Goal: Task Accomplishment & Management: Manage account settings

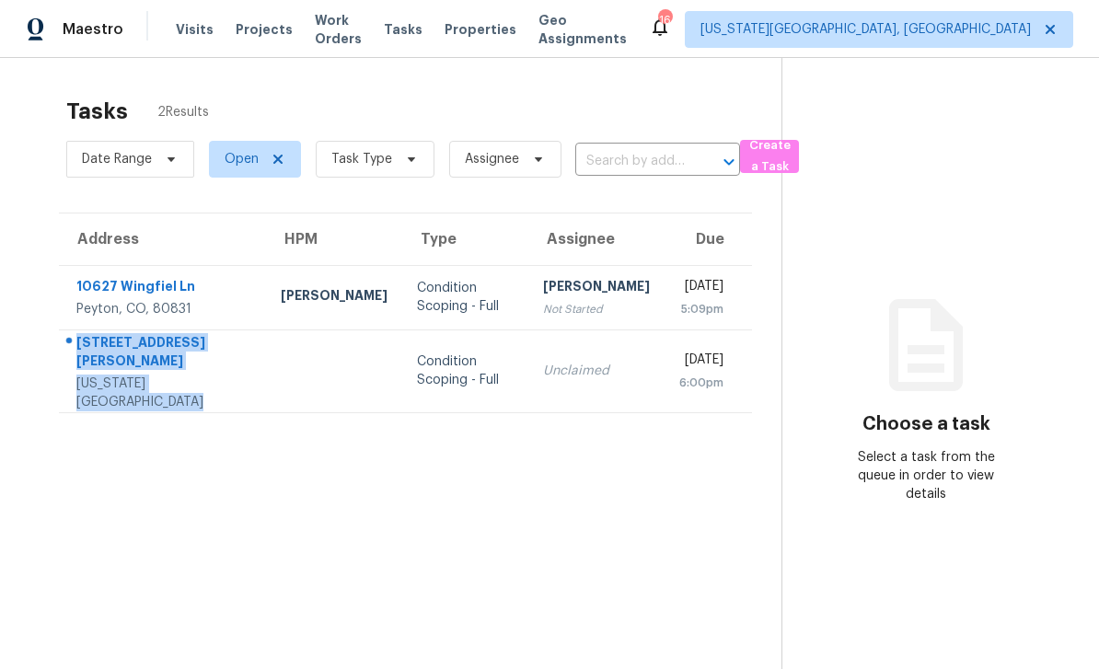
click at [226, 312] on div "Peyton, CO, 80831" at bounding box center [163, 309] width 175 height 18
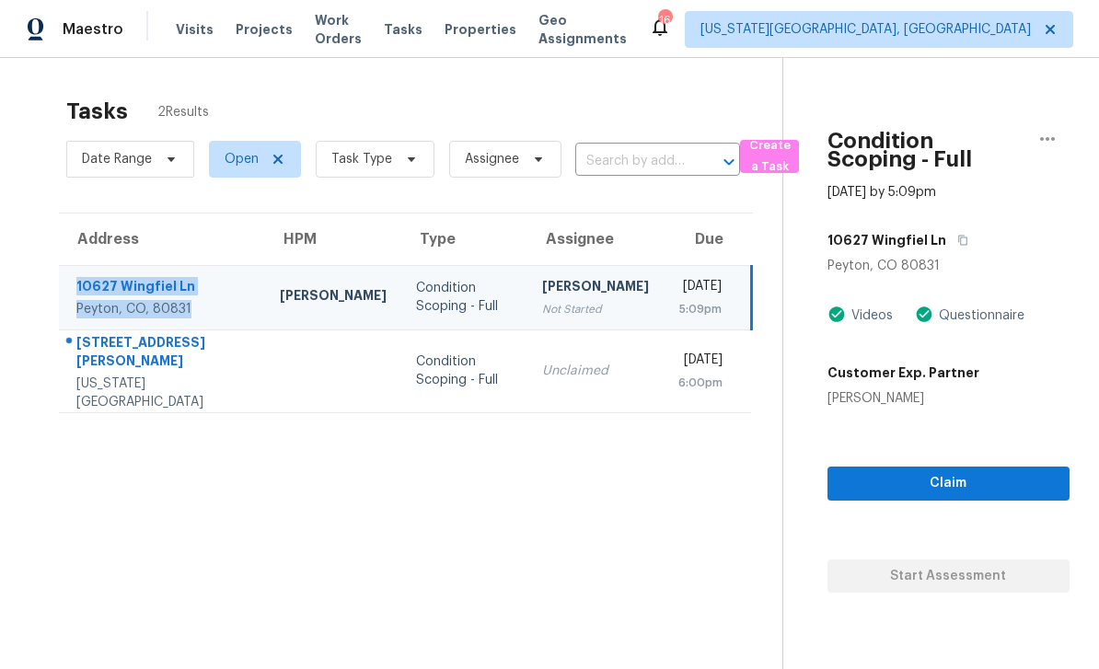
copy div "10627 Wingfiel Ln Peyton, CO, 80831"
click at [29, 122] on div "Tasks 2 Results Date Range Open Task Type Assignee ​ Create a Task Address HPM …" at bounding box center [549, 392] width 1099 height 669
click at [23, 189] on div "Tasks 2 Results Date Range Open Task Type Assignee ​ Create a Task Address HPM …" at bounding box center [549, 392] width 1099 height 669
click at [198, 25] on span "Visits" at bounding box center [195, 29] width 38 height 18
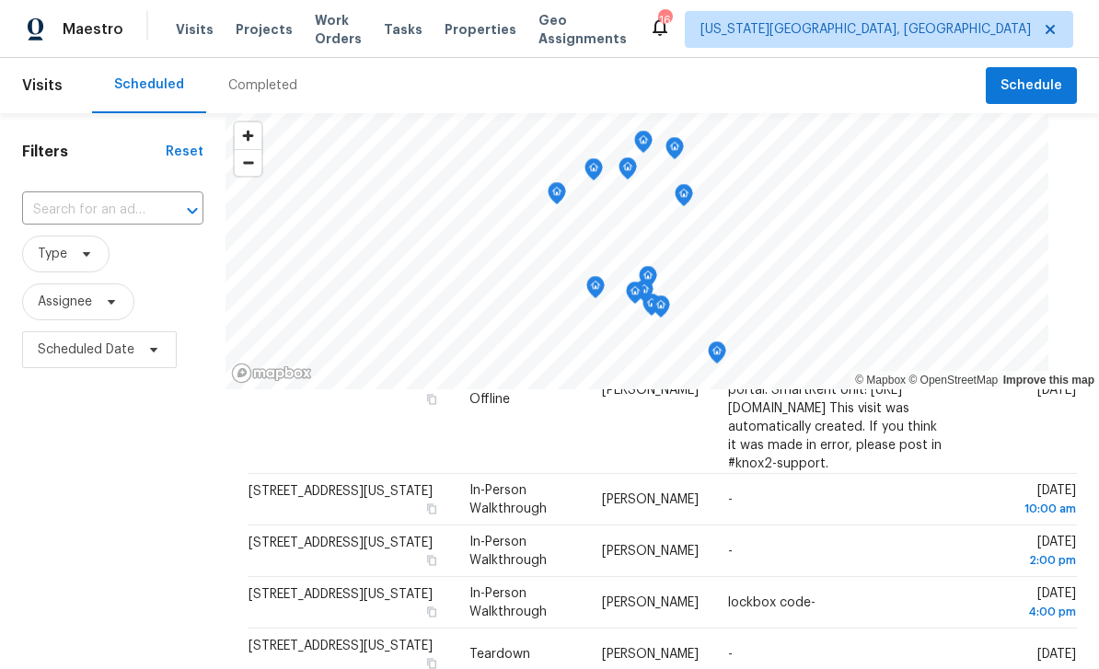
scroll to position [644, 0]
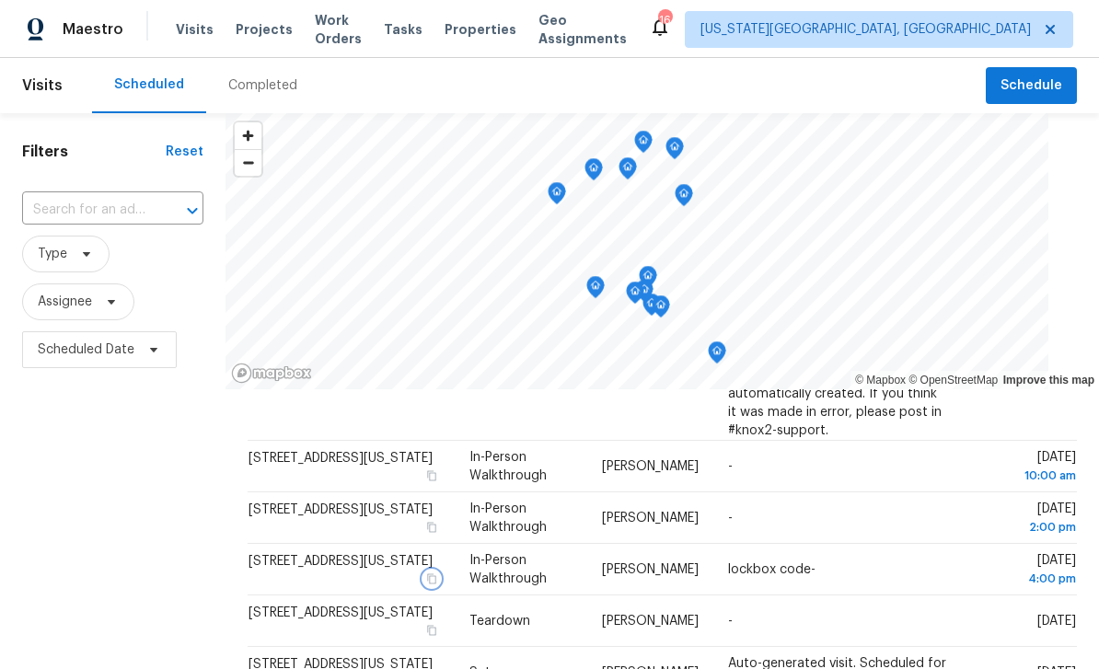
click at [438, 571] on button "button" at bounding box center [432, 579] width 17 height 17
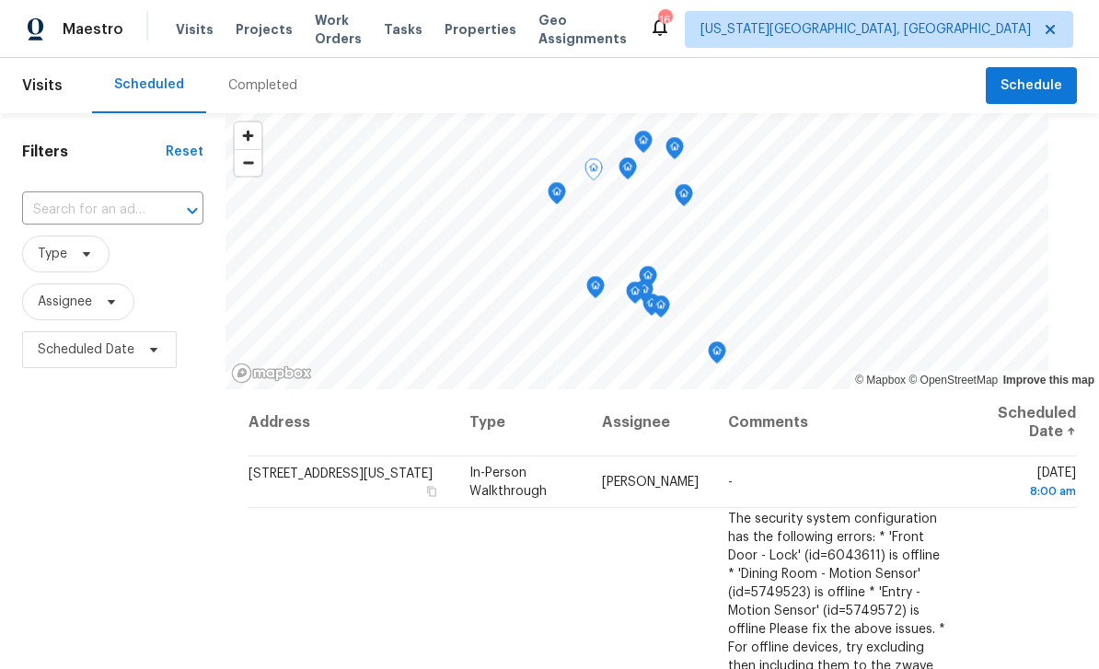
scroll to position [0, 0]
click at [439, 477] on td "4870 Champagne Dr, Colorado Springs, CO 80919" at bounding box center [351, 483] width 207 height 52
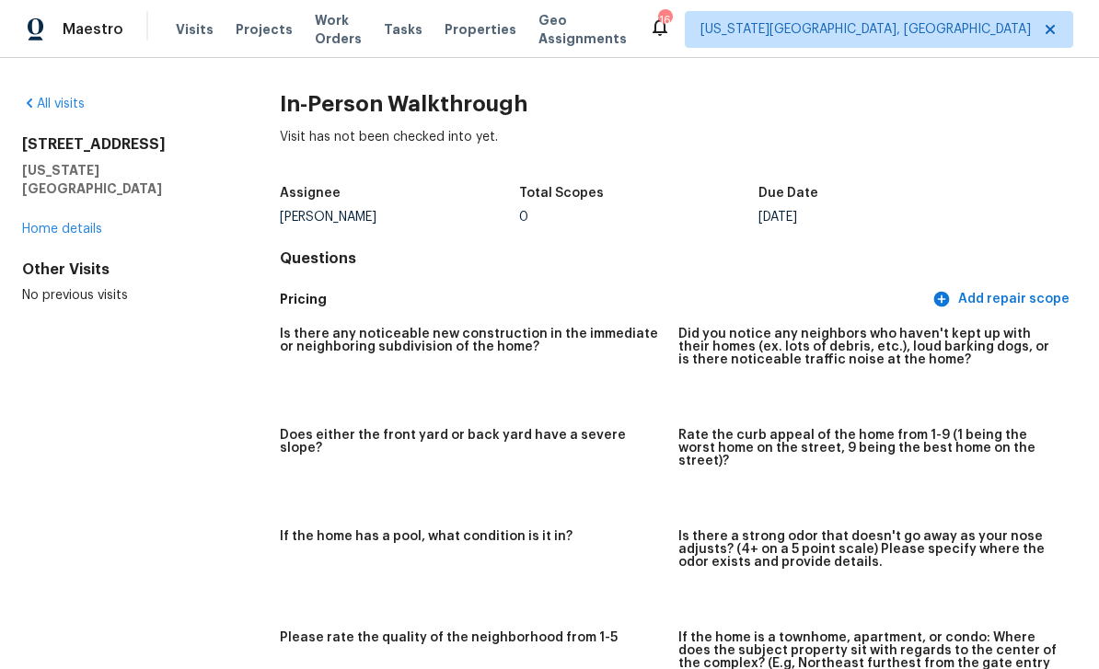
click at [61, 99] on link "All visits" at bounding box center [53, 104] width 63 height 13
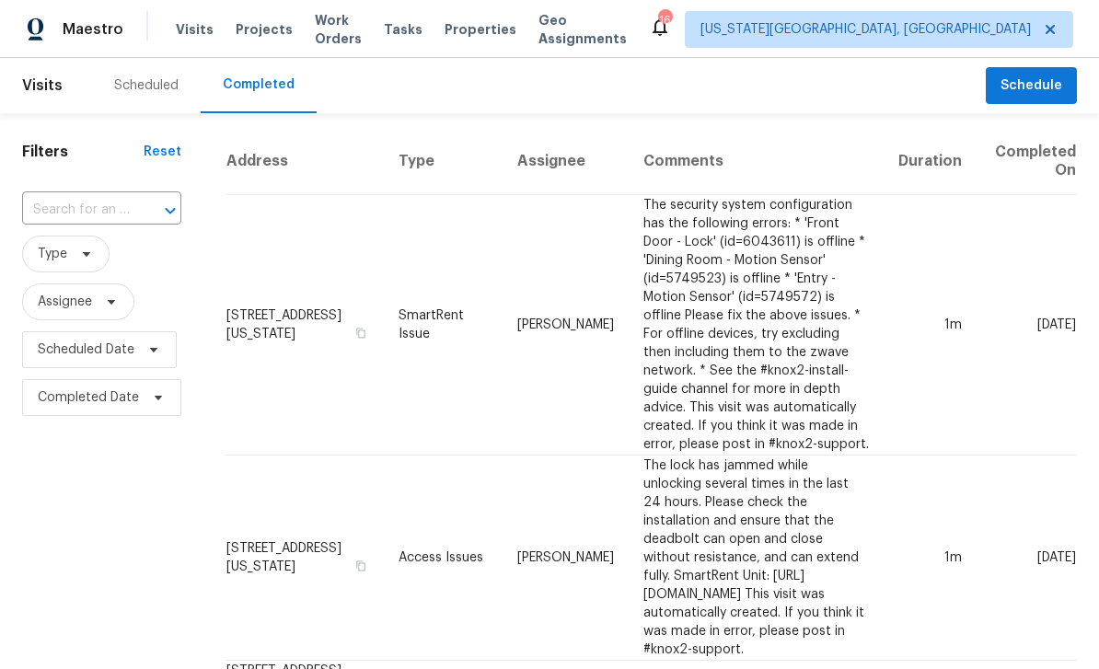
click at [152, 75] on div "Scheduled" at bounding box center [146, 85] width 109 height 55
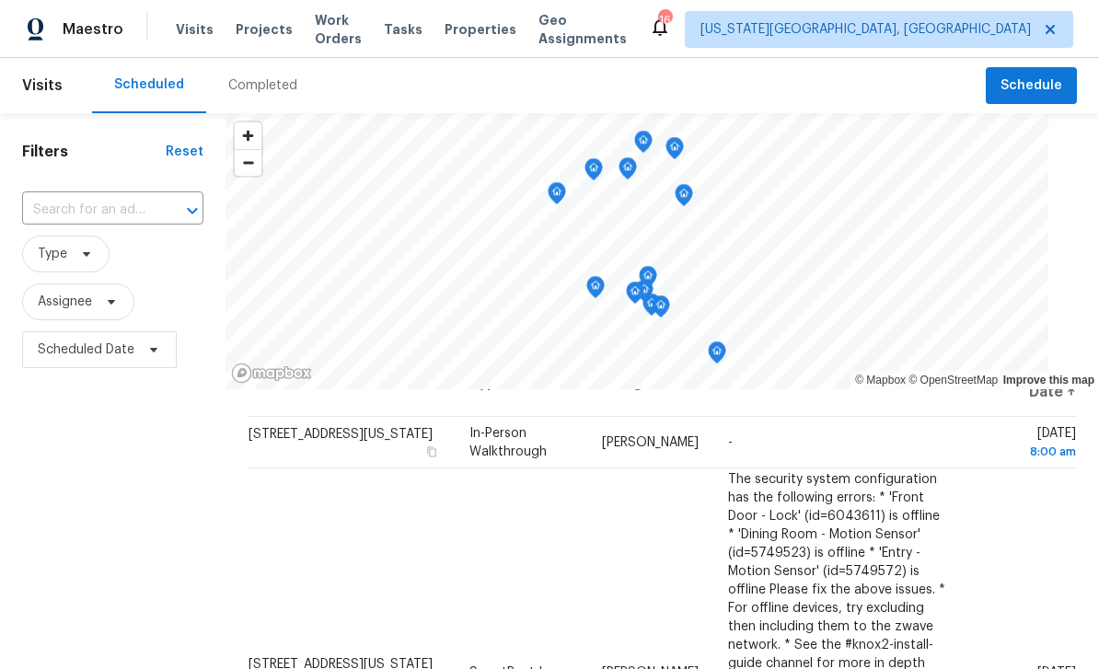
scroll to position [35, 0]
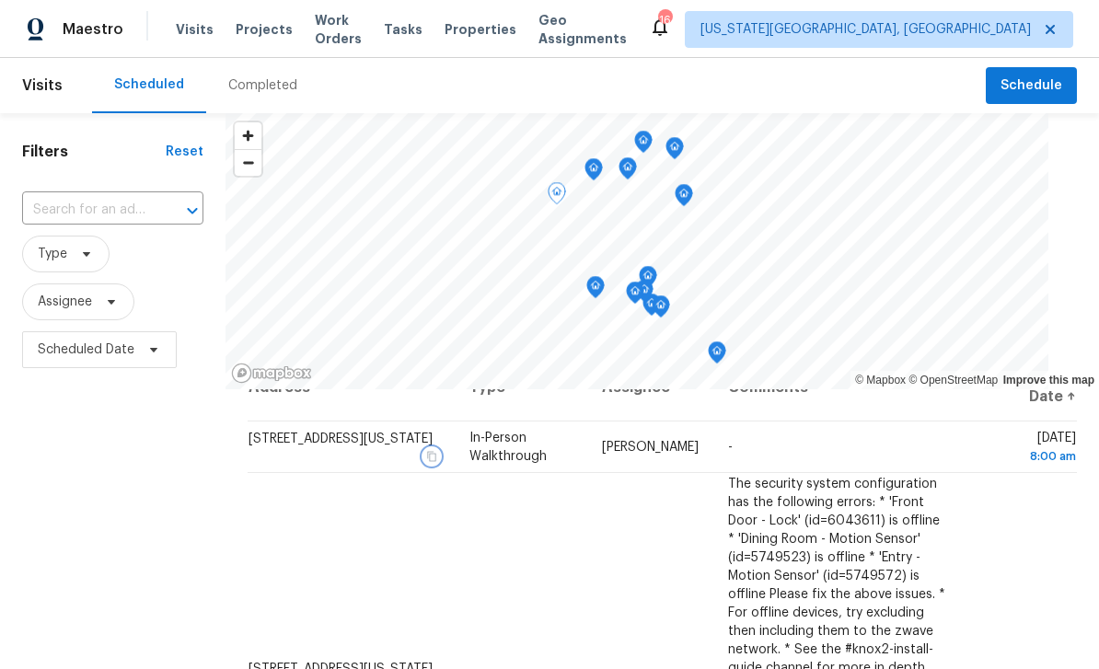
click at [437, 453] on icon "button" at bounding box center [431, 456] width 11 height 11
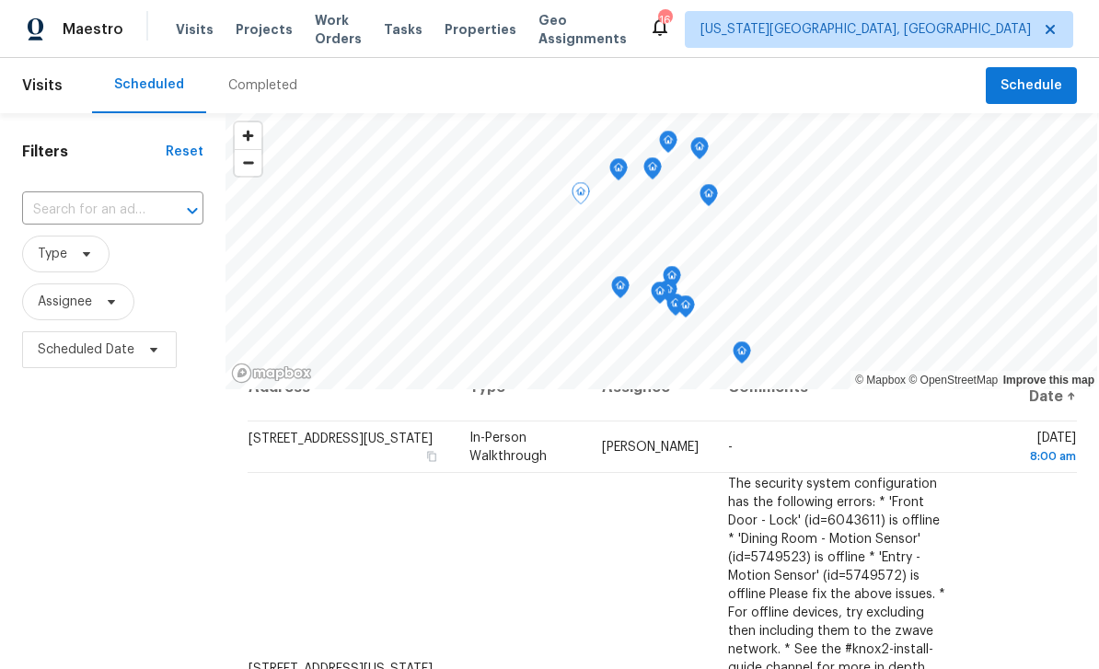
click at [419, 30] on span "Tasks" at bounding box center [403, 29] width 39 height 13
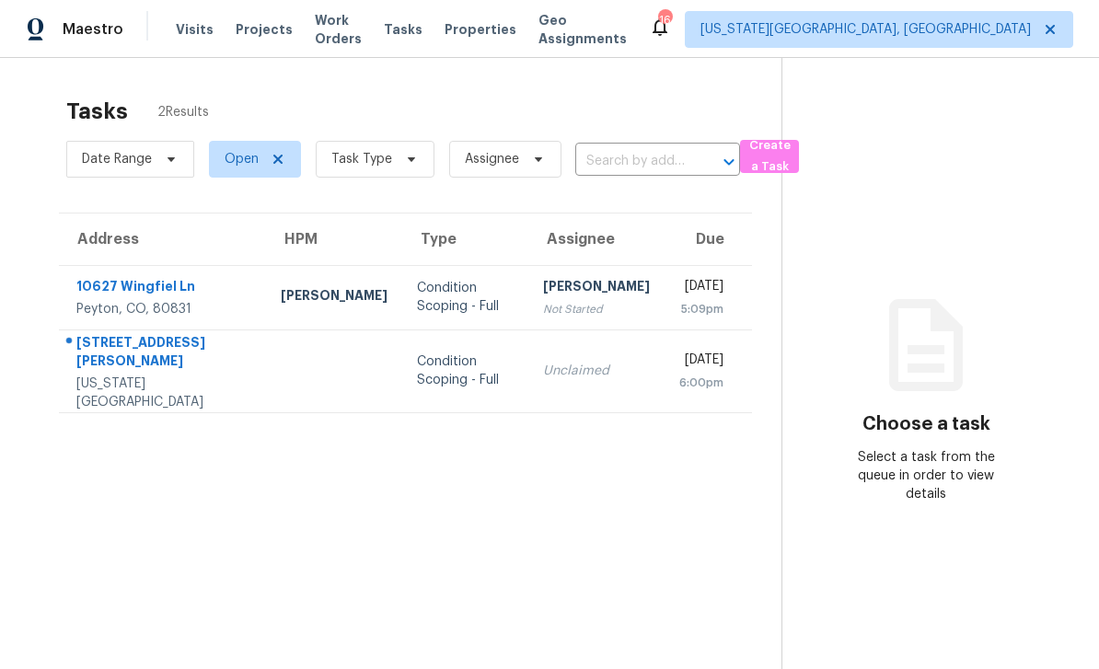
click at [359, 37] on span "Work Orders" at bounding box center [338, 29] width 47 height 37
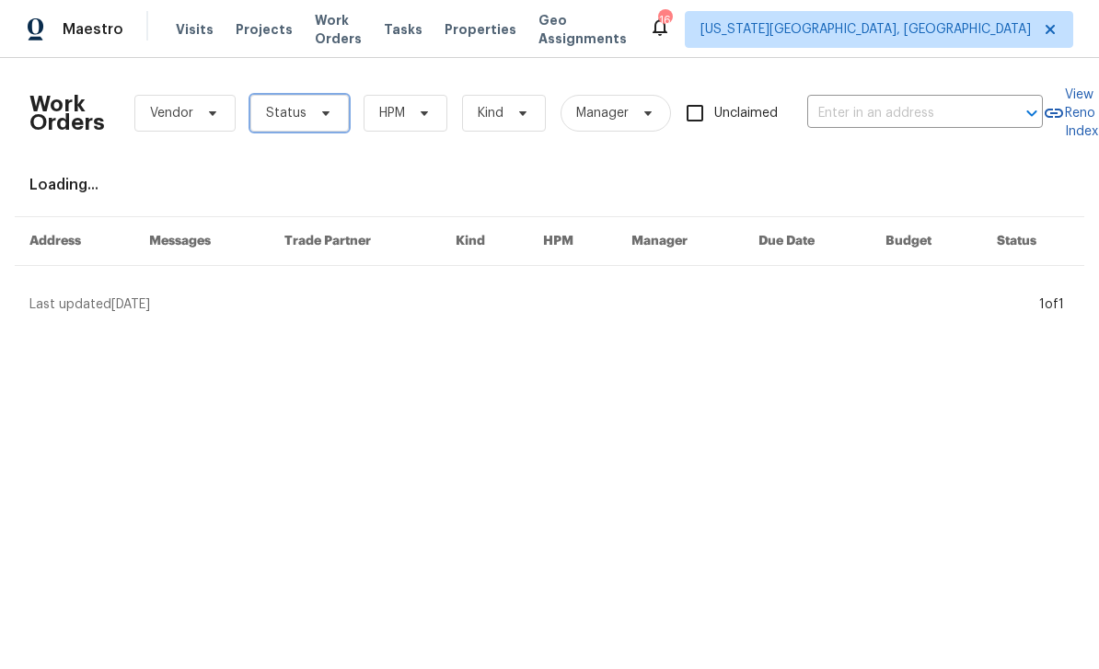
click at [344, 113] on span "Status" at bounding box center [299, 113] width 99 height 37
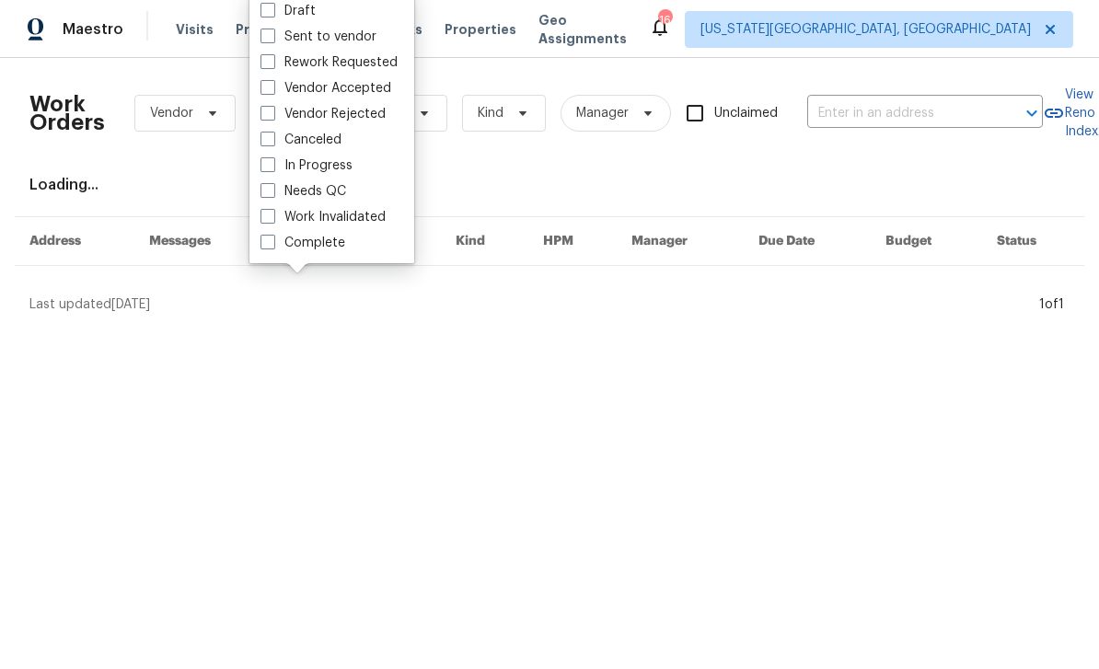
click at [273, 191] on span at bounding box center [268, 190] width 15 height 15
click at [273, 191] on input "Needs QC" at bounding box center [267, 188] width 12 height 12
checkbox input "true"
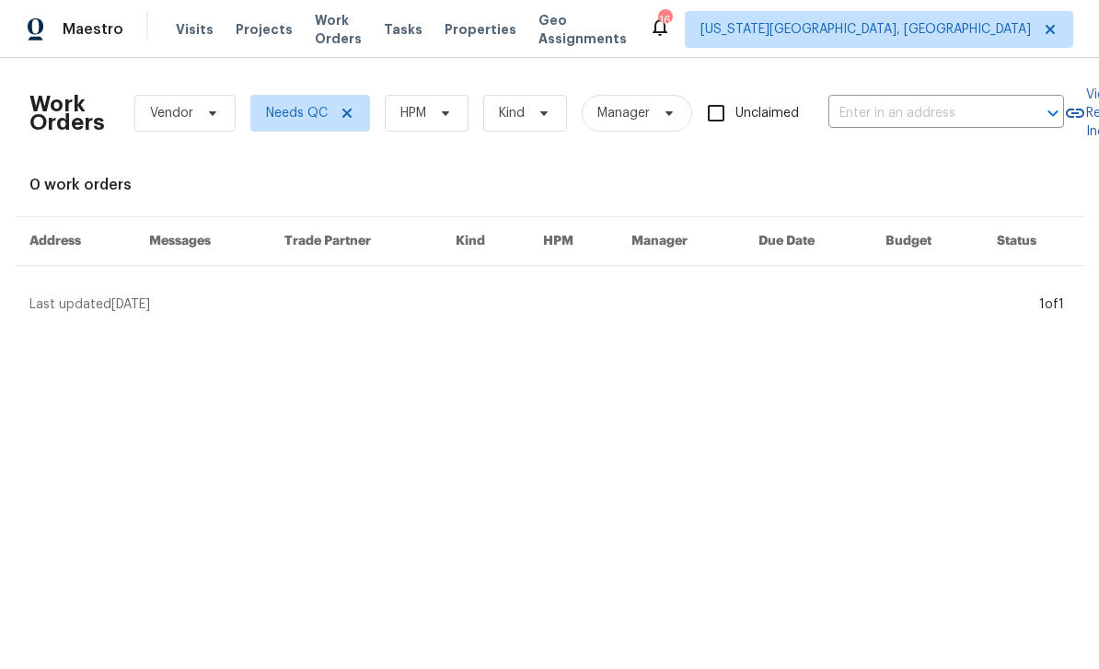
click at [422, 31] on span "Tasks" at bounding box center [403, 29] width 39 height 13
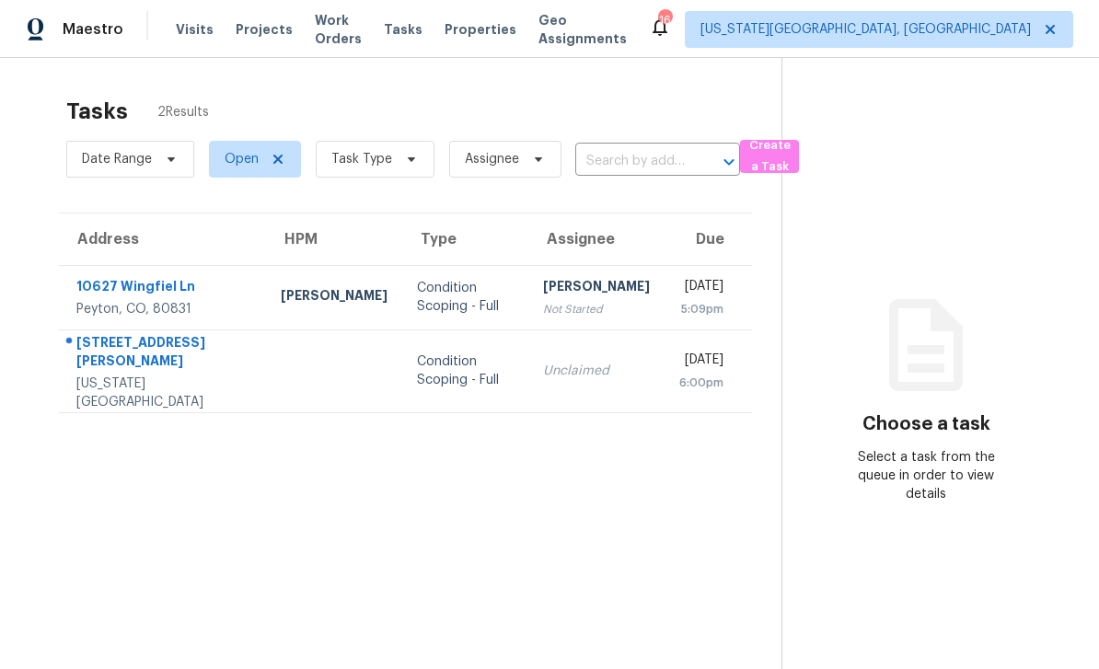
click at [502, 36] on span "Properties" at bounding box center [481, 29] width 72 height 18
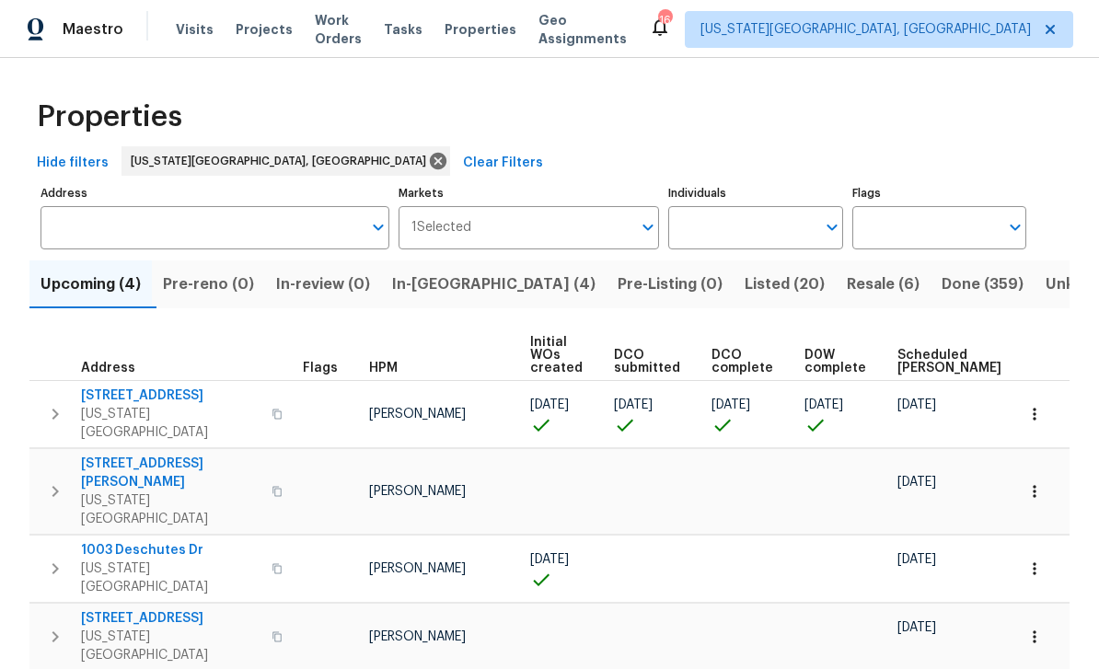
click at [278, 400] on button "button" at bounding box center [277, 414] width 22 height 44
click at [170, 399] on span "4150 Shining Way" at bounding box center [171, 396] width 180 height 18
click at [204, 32] on span "Visits" at bounding box center [195, 29] width 38 height 18
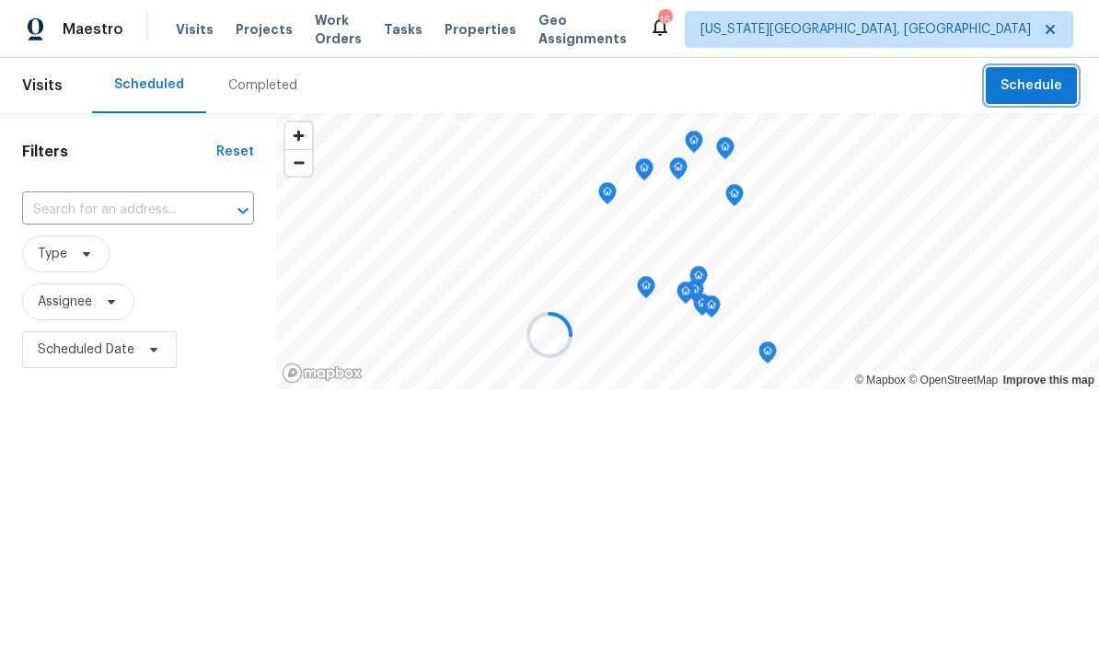
click at [1039, 98] on button "Schedule" at bounding box center [1031, 86] width 91 height 38
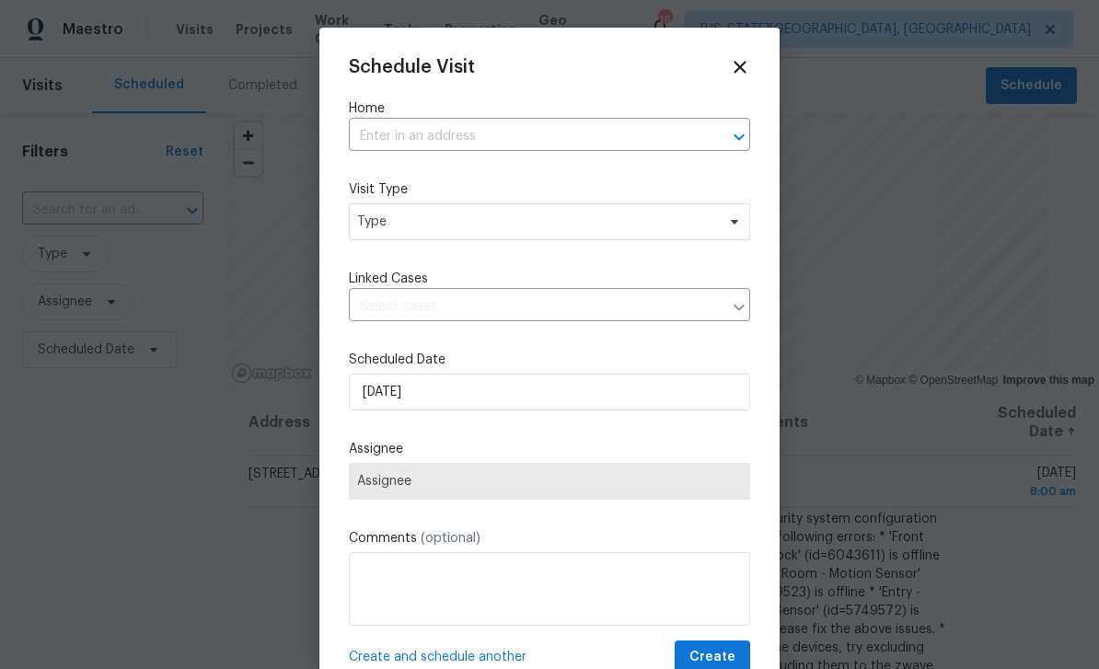
click at [532, 151] on input "text" at bounding box center [524, 136] width 350 height 29
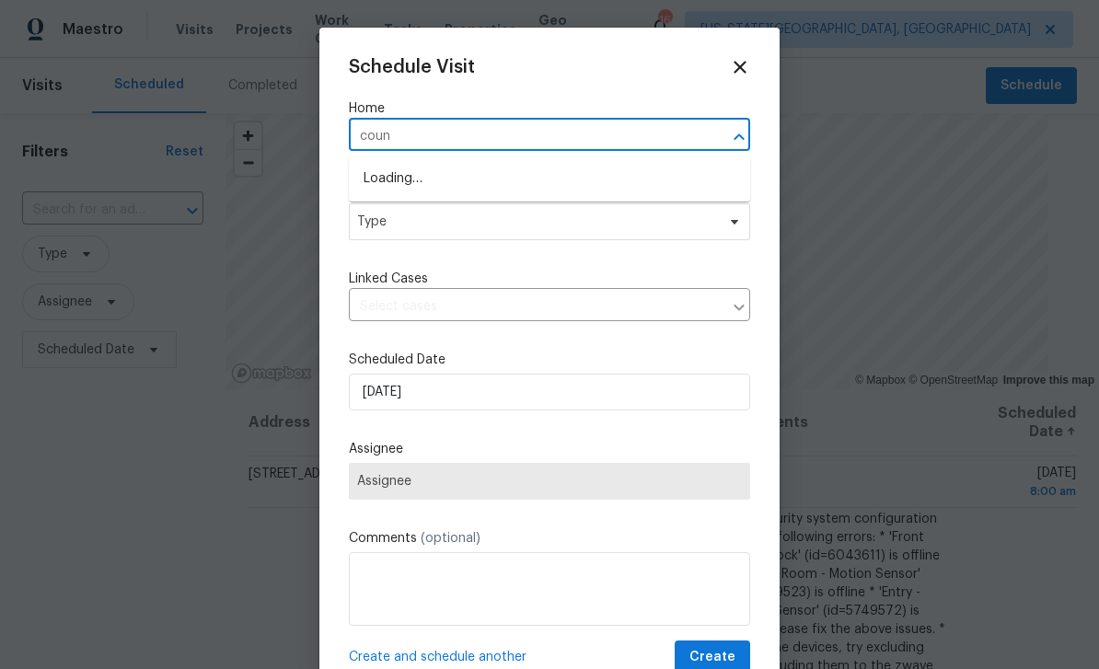
type input "count"
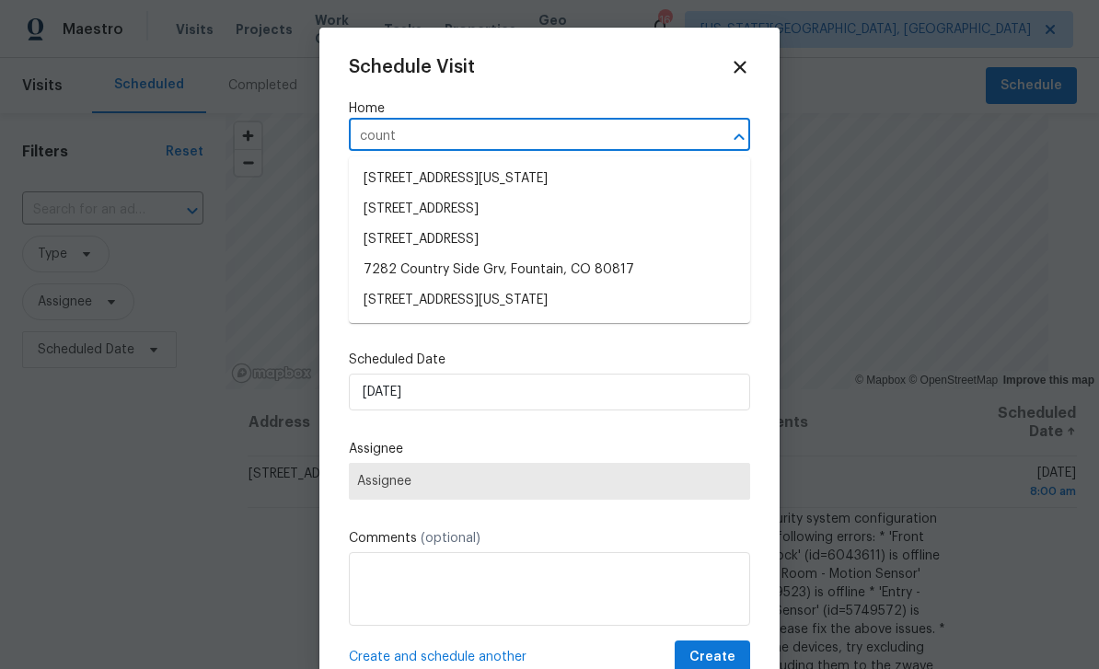
click at [518, 263] on li "7282 Country Side Grv, Fountain, CO 80817" at bounding box center [549, 270] width 401 height 30
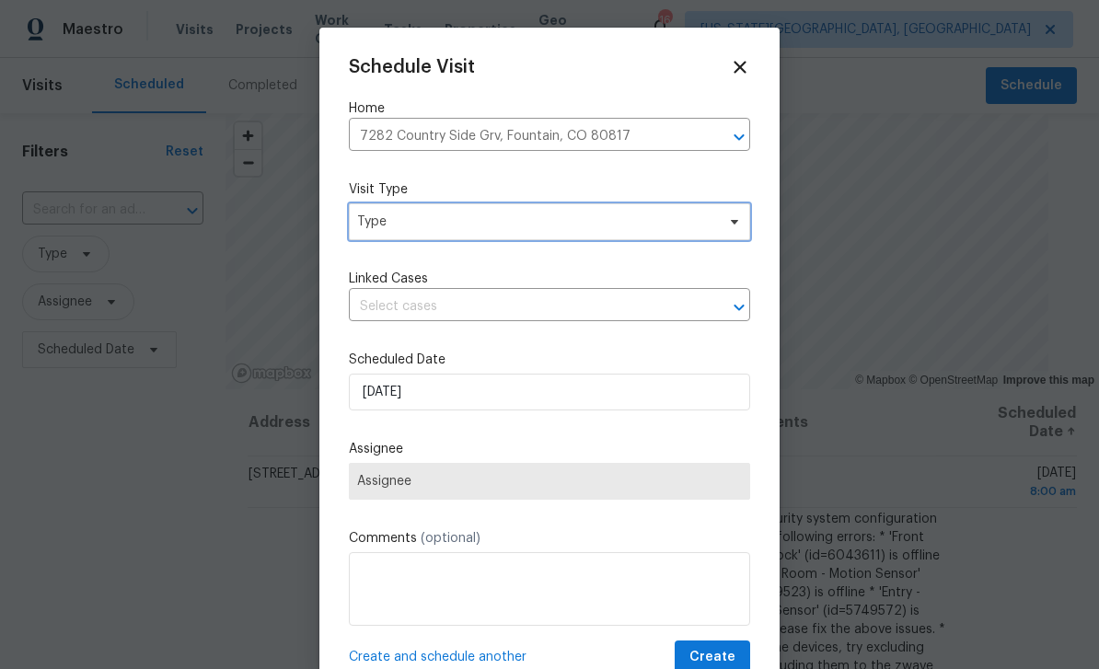
click at [522, 231] on span "Type" at bounding box center [536, 222] width 358 height 18
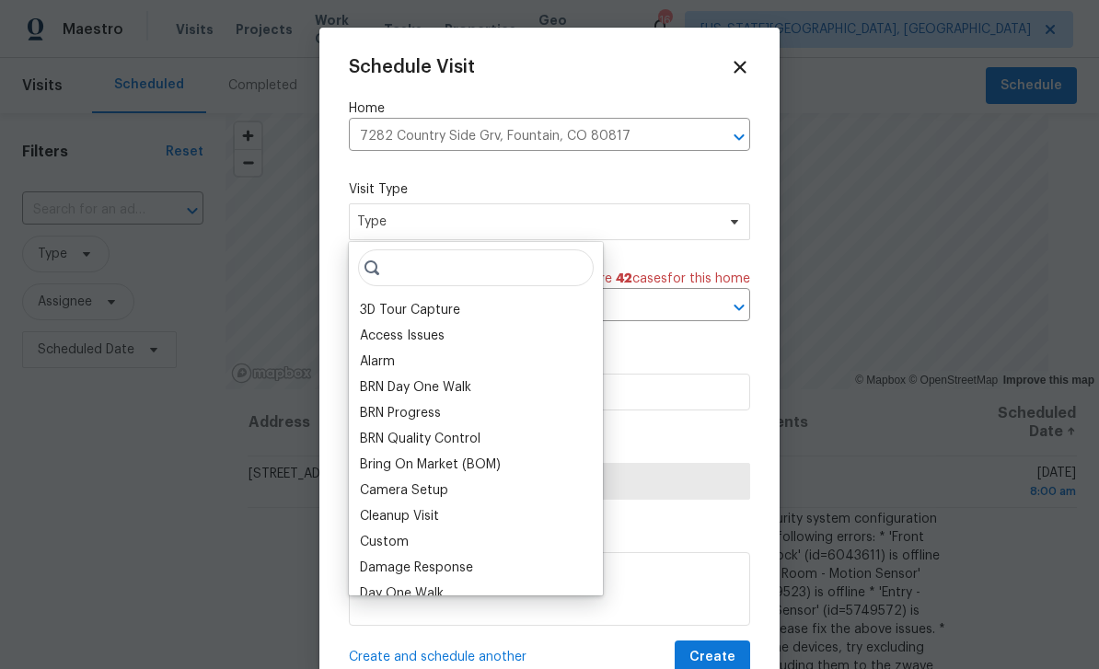
click at [393, 540] on div "Custom" at bounding box center [384, 542] width 49 height 18
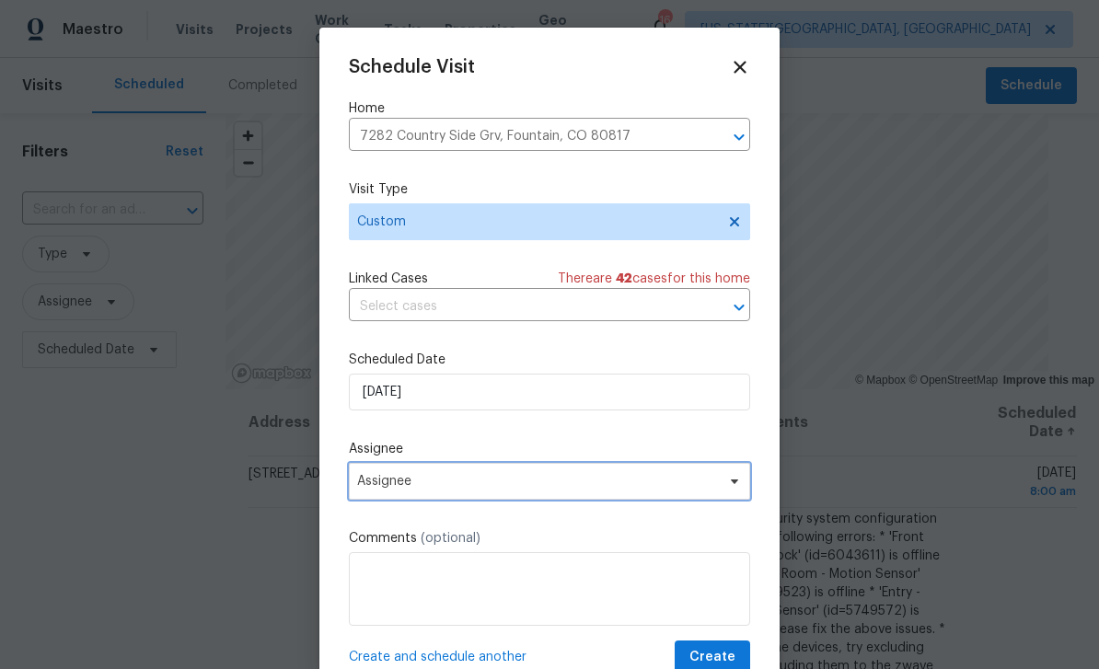
click at [482, 489] on span "Assignee" at bounding box center [537, 481] width 361 height 15
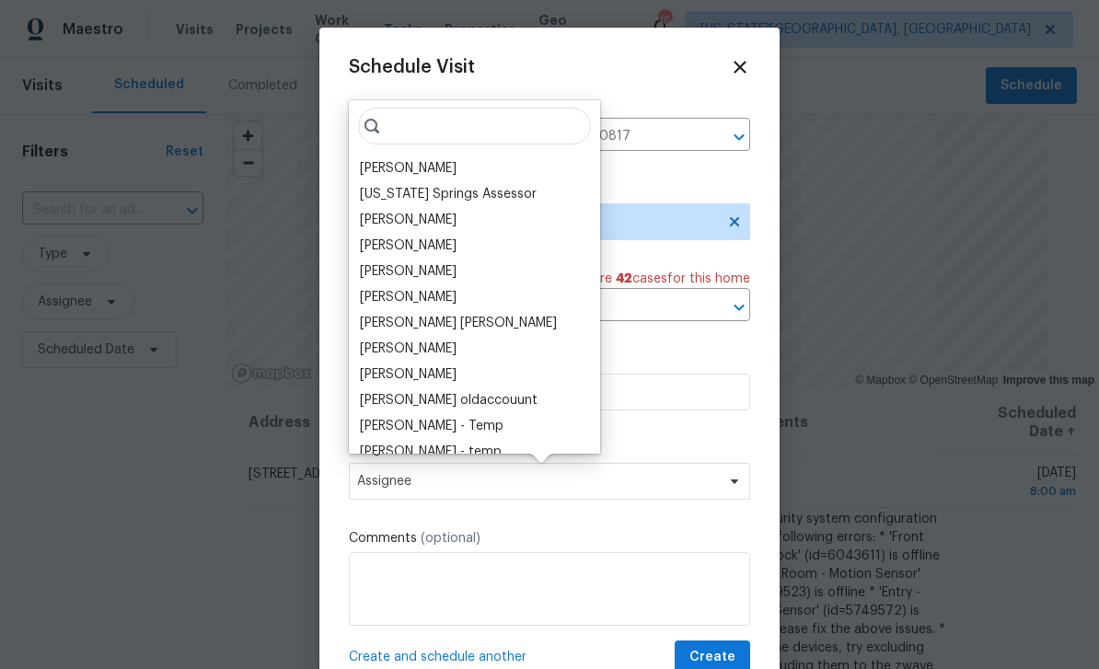
click at [414, 169] on div "[PERSON_NAME]" at bounding box center [408, 168] width 97 height 18
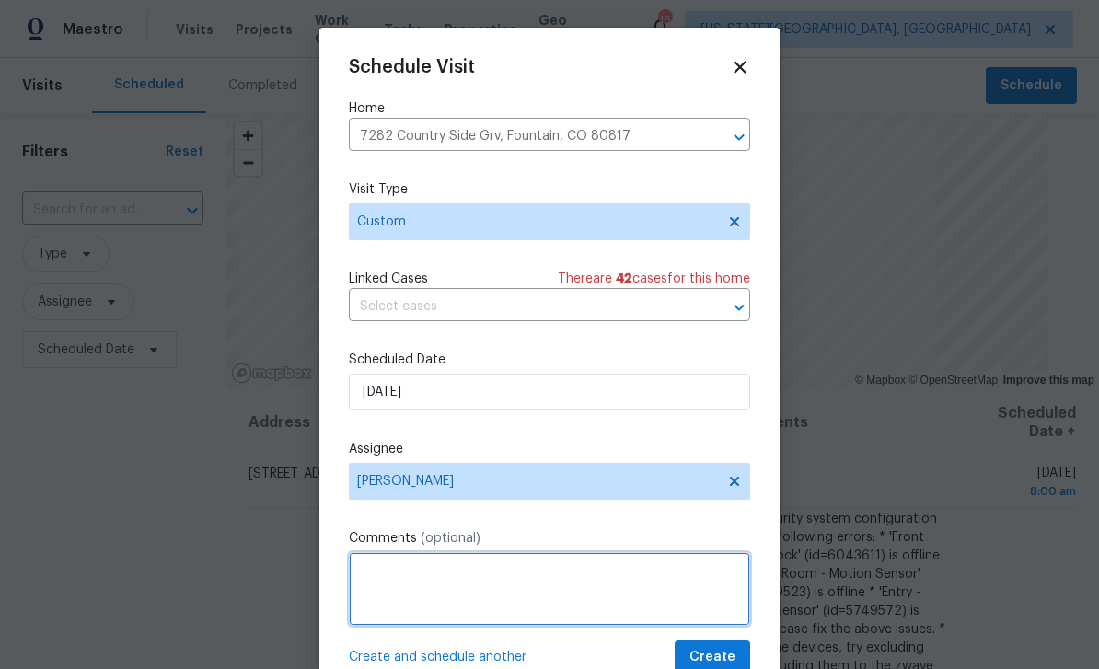
click at [537, 589] on textarea at bounding box center [549, 589] width 401 height 74
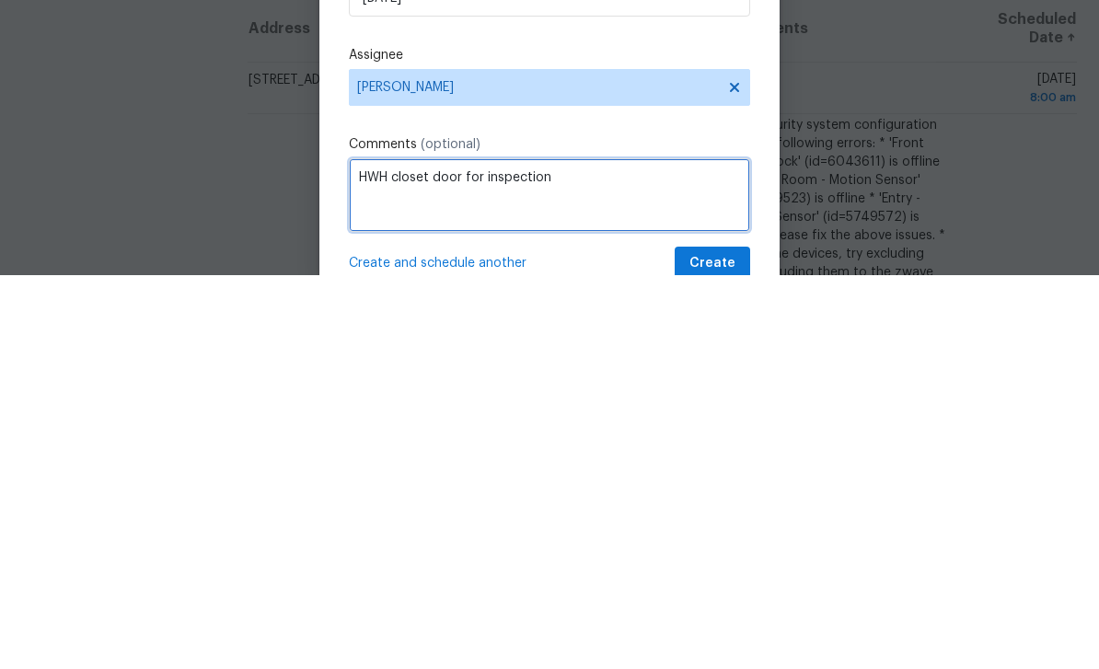
type textarea "HWH closet door for inspection"
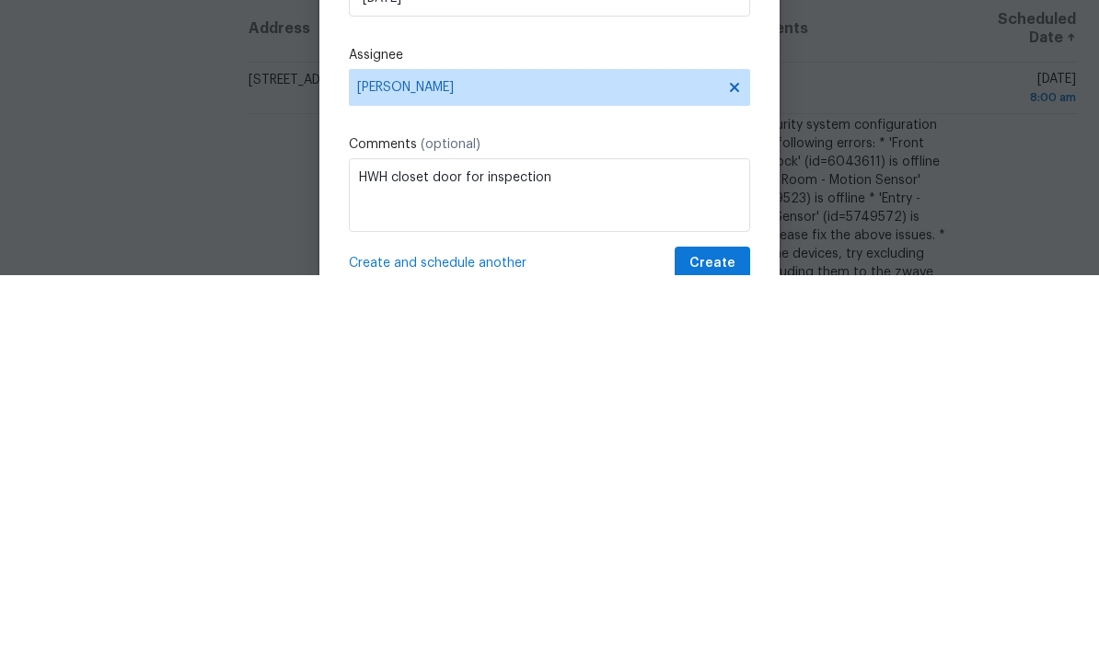
click at [737, 641] on button "Create" at bounding box center [712, 658] width 75 height 34
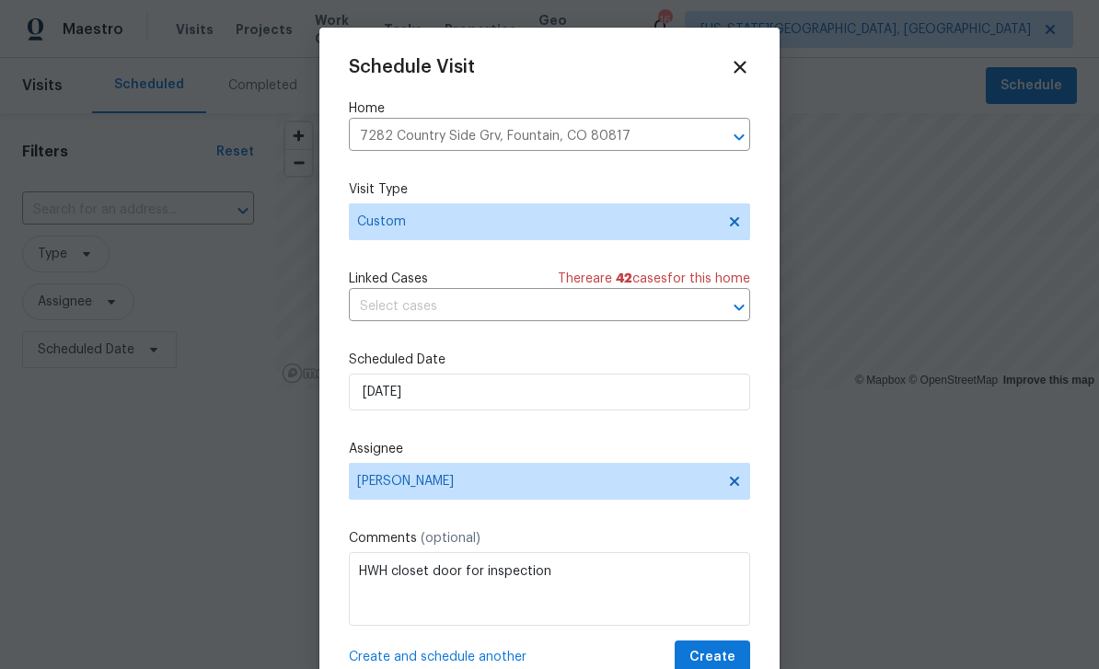
scroll to position [0, 0]
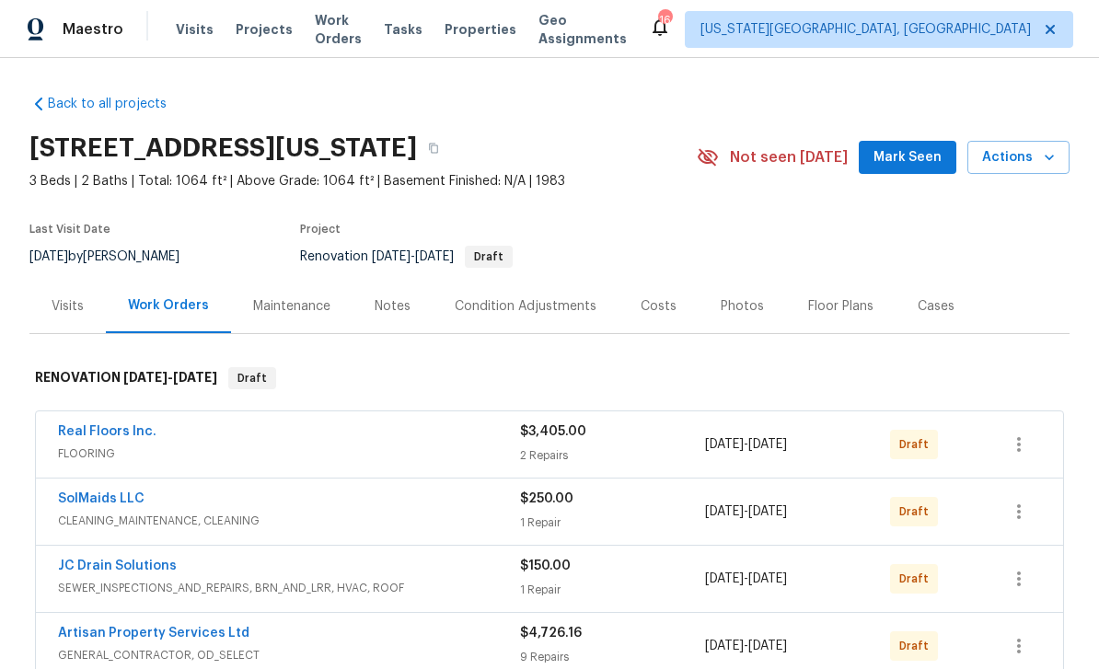
click at [897, 169] on button "Mark Seen" at bounding box center [908, 158] width 98 height 34
click at [396, 315] on div "Notes" at bounding box center [393, 306] width 36 height 18
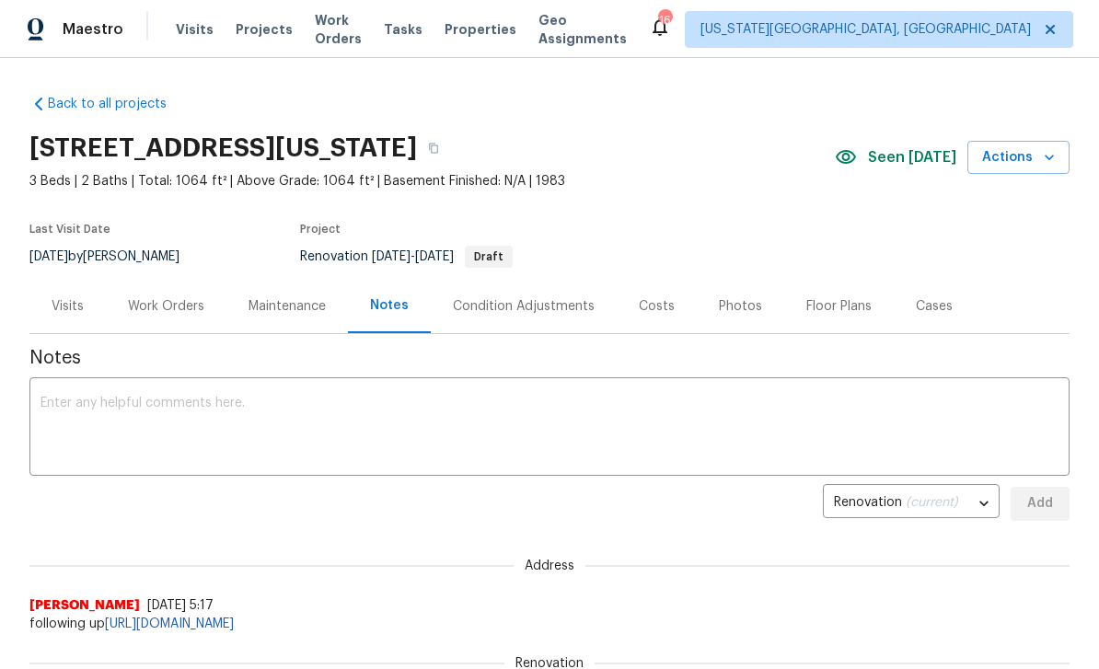
click at [447, 436] on textarea at bounding box center [550, 429] width 1018 height 64
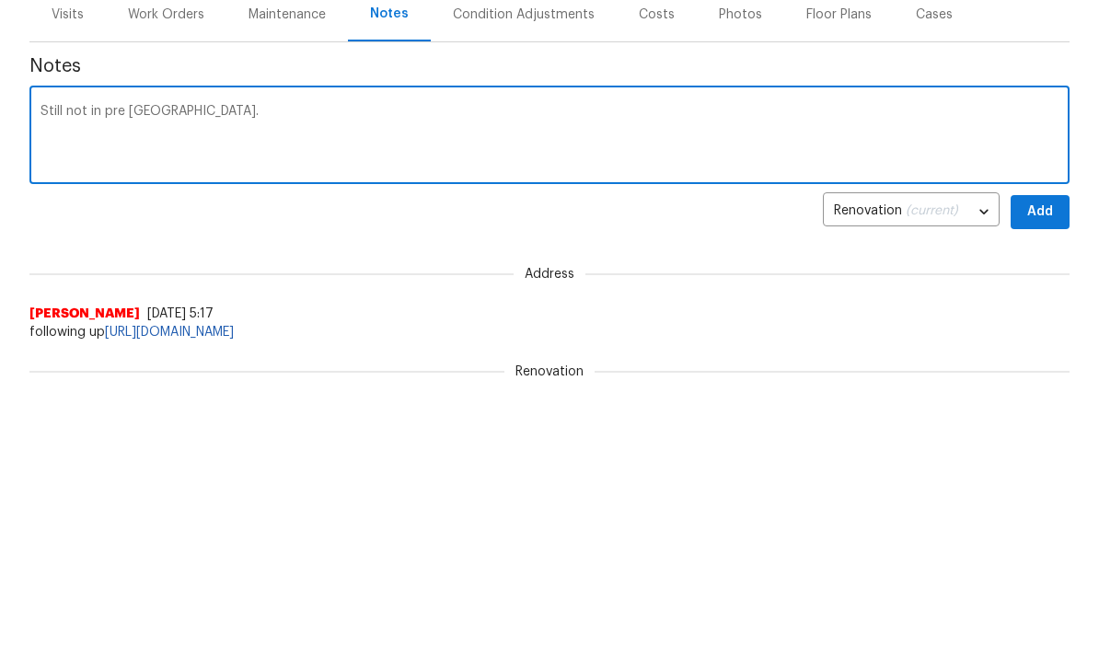
type textarea "Still not in pre [GEOGRAPHIC_DATA]."
click at [1037, 493] on span "Add" at bounding box center [1040, 504] width 29 height 23
